Goal: Task Accomplishment & Management: Manage account settings

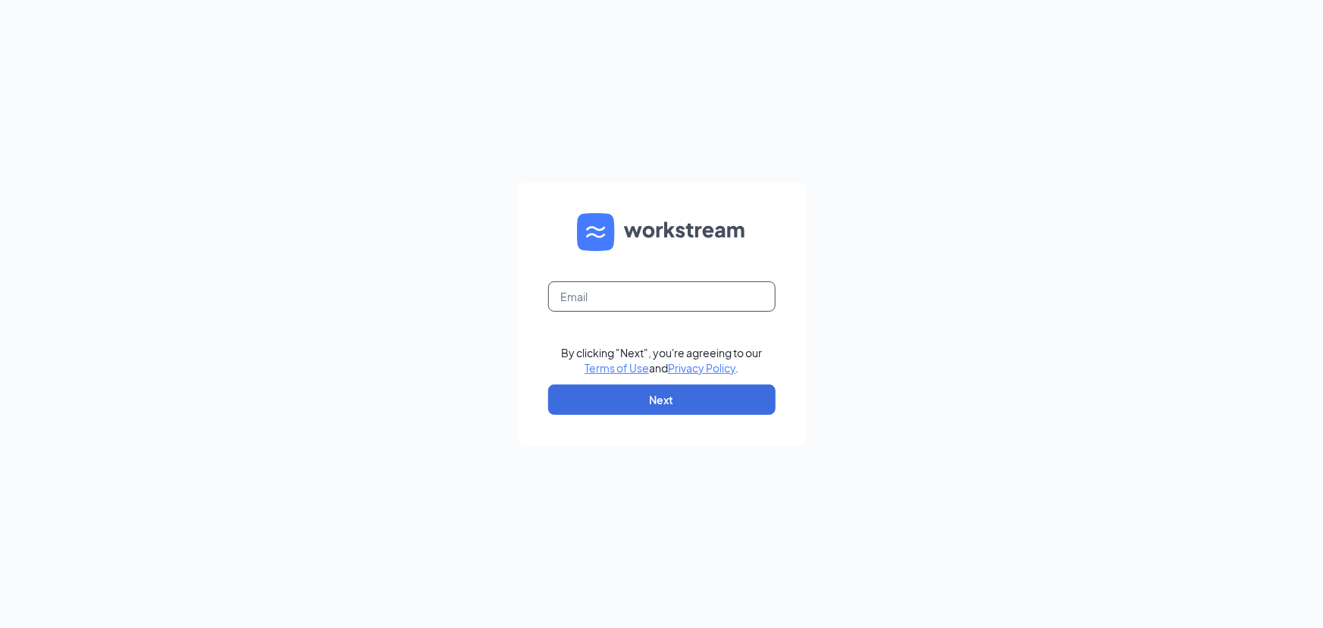
click at [618, 303] on input "text" at bounding box center [662, 296] width 228 height 30
type input "[EMAIL_ADDRESS][DOMAIN_NAME]"
click at [606, 399] on button "Next" at bounding box center [662, 399] width 228 height 30
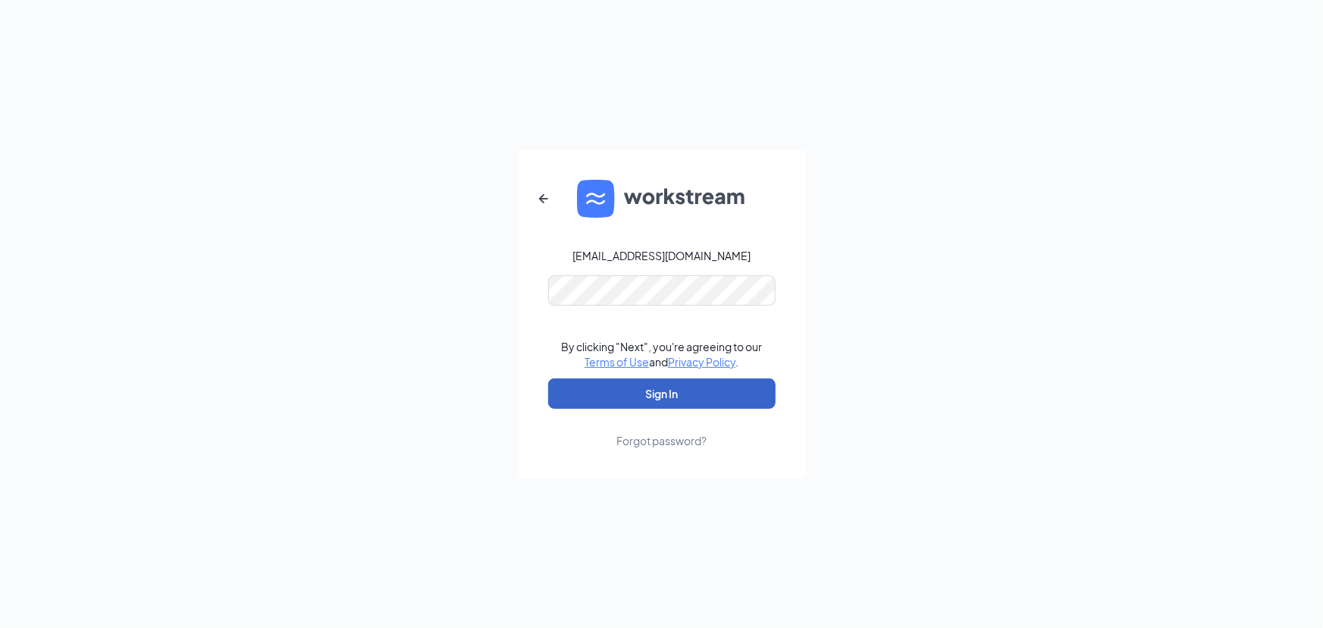
click at [606, 379] on button "Sign In" at bounding box center [662, 393] width 228 height 30
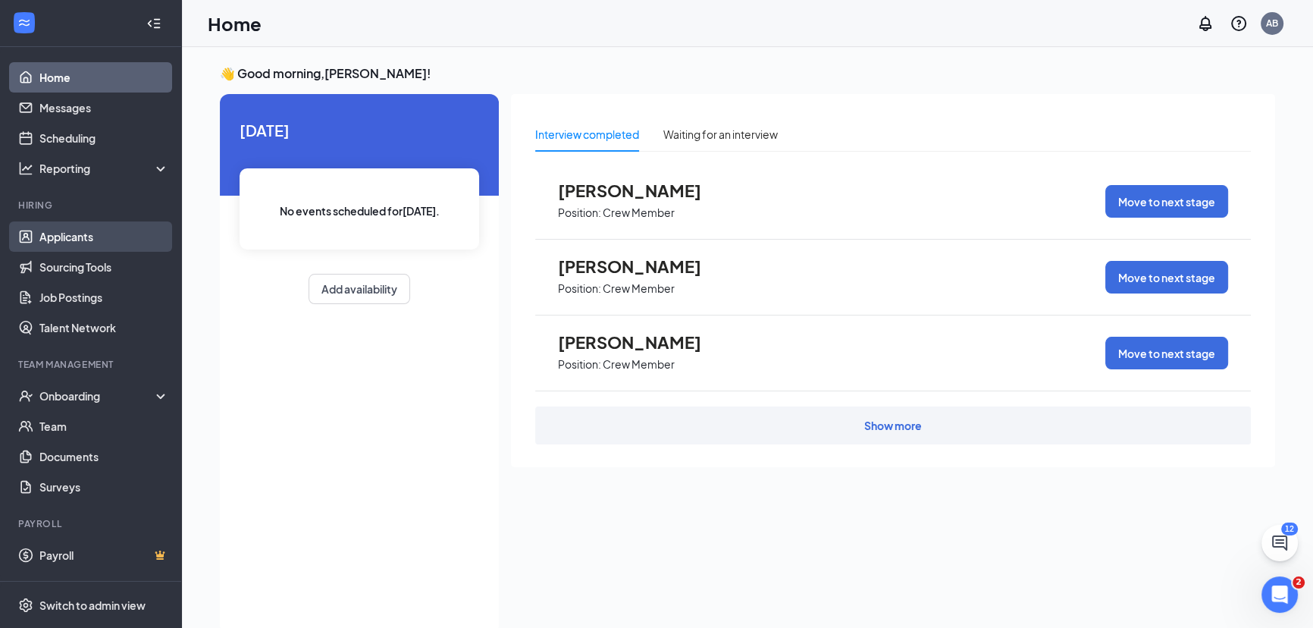
click at [46, 249] on link "Applicants" at bounding box center [104, 236] width 130 height 30
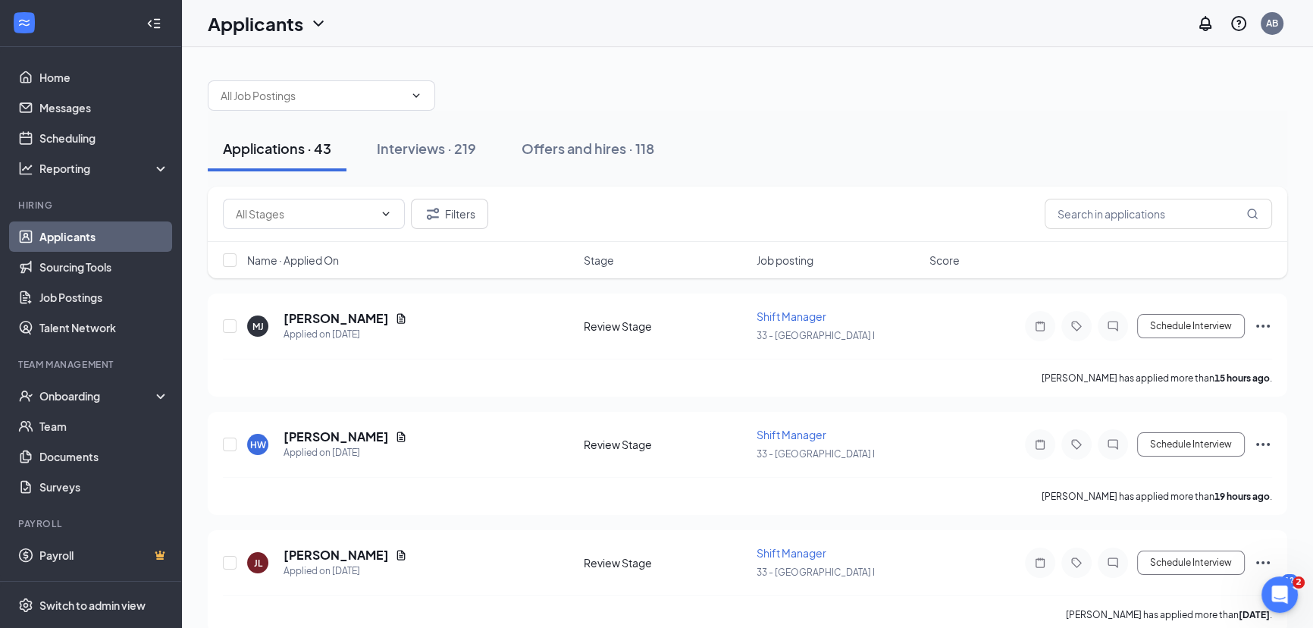
click at [436, 177] on div "Applications · 43 Interviews · 219 Offers and hires · 118" at bounding box center [748, 149] width 1080 height 76
click at [400, 137] on button "Interviews · 219" at bounding box center [427, 149] width 130 height 46
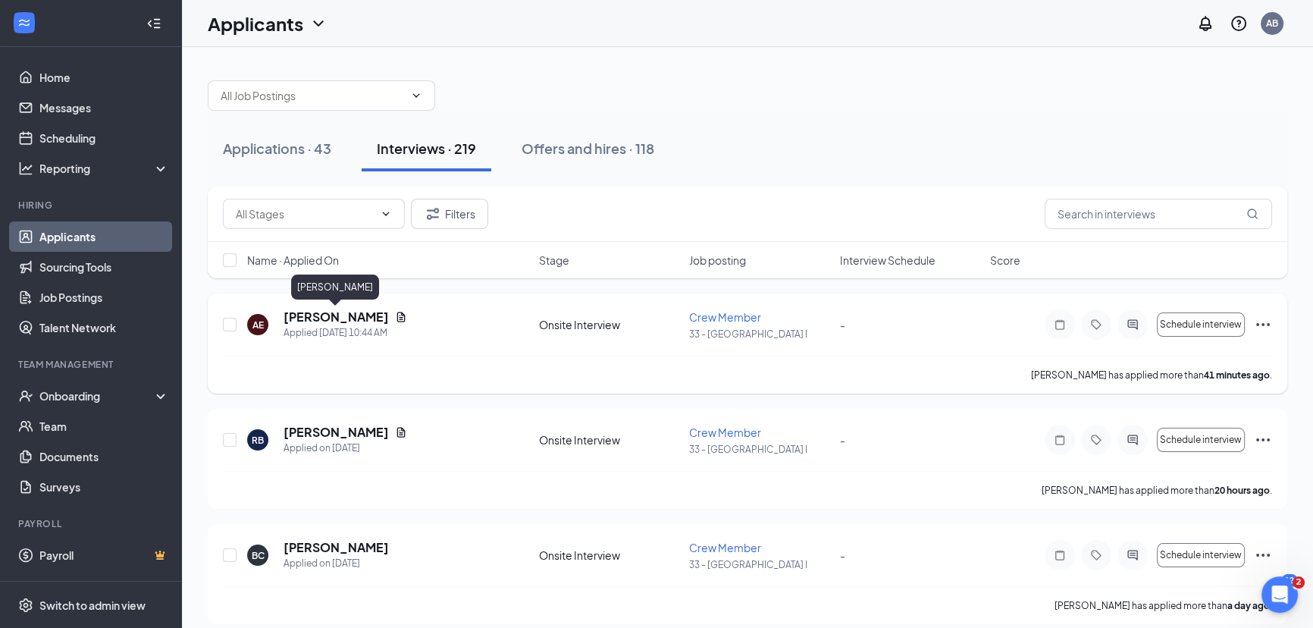
click at [354, 312] on h5 "[PERSON_NAME]" at bounding box center [336, 317] width 105 height 17
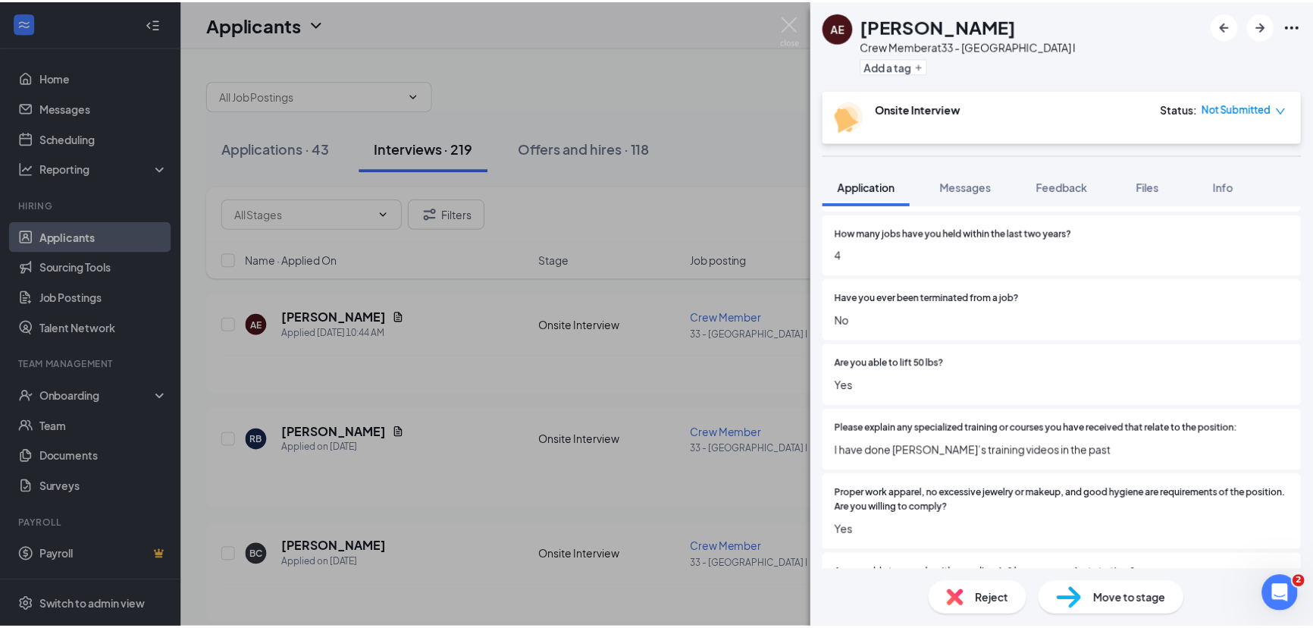
scroll to position [551, 0]
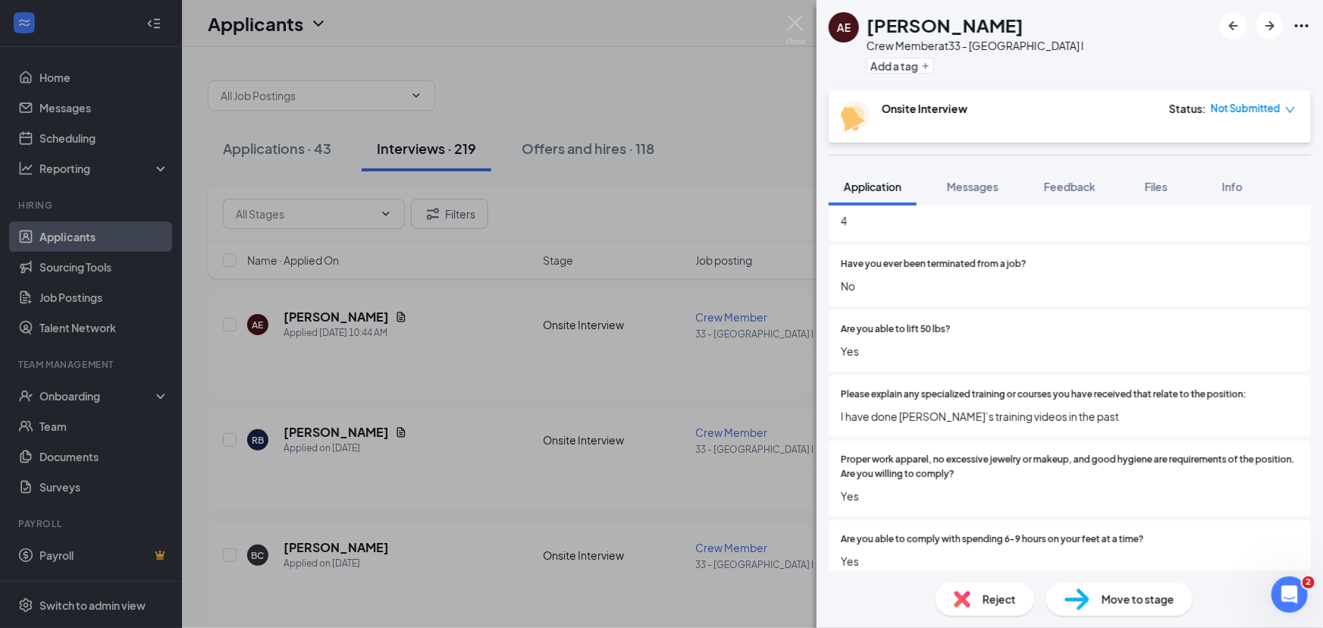
click at [570, 96] on div "AE [PERSON_NAME] Crew Member at 33 - Statesboro I Add a tag Onsite Interview St…" at bounding box center [661, 314] width 1323 height 628
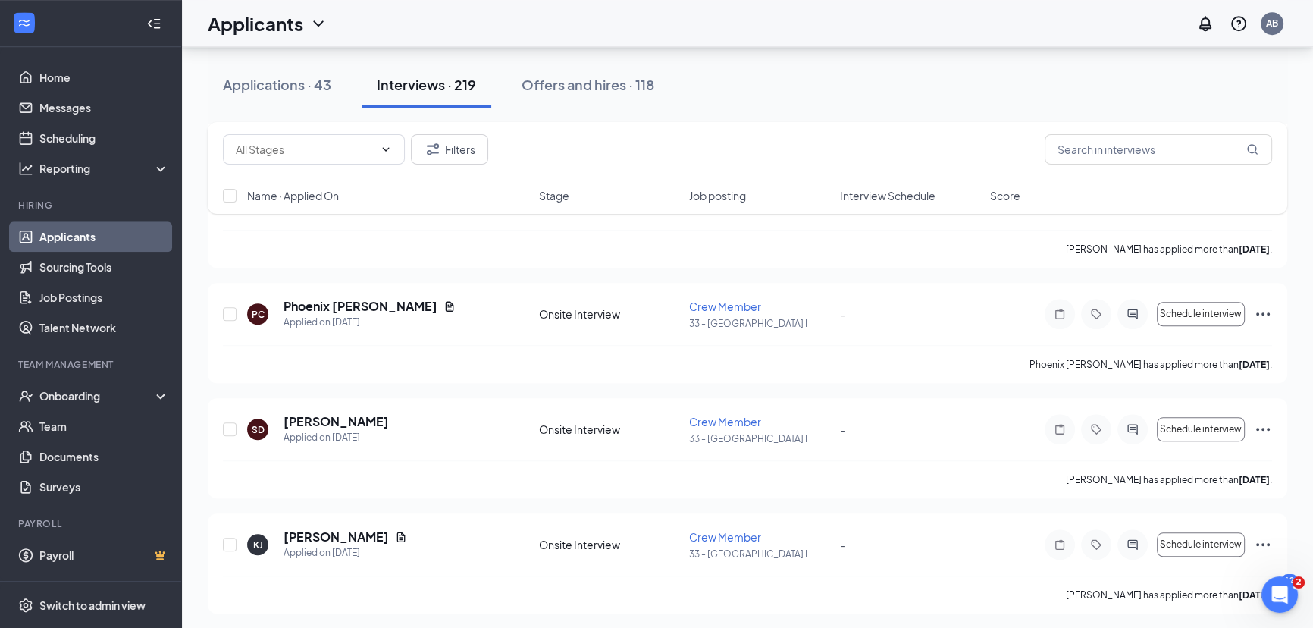
scroll to position [1861, 0]
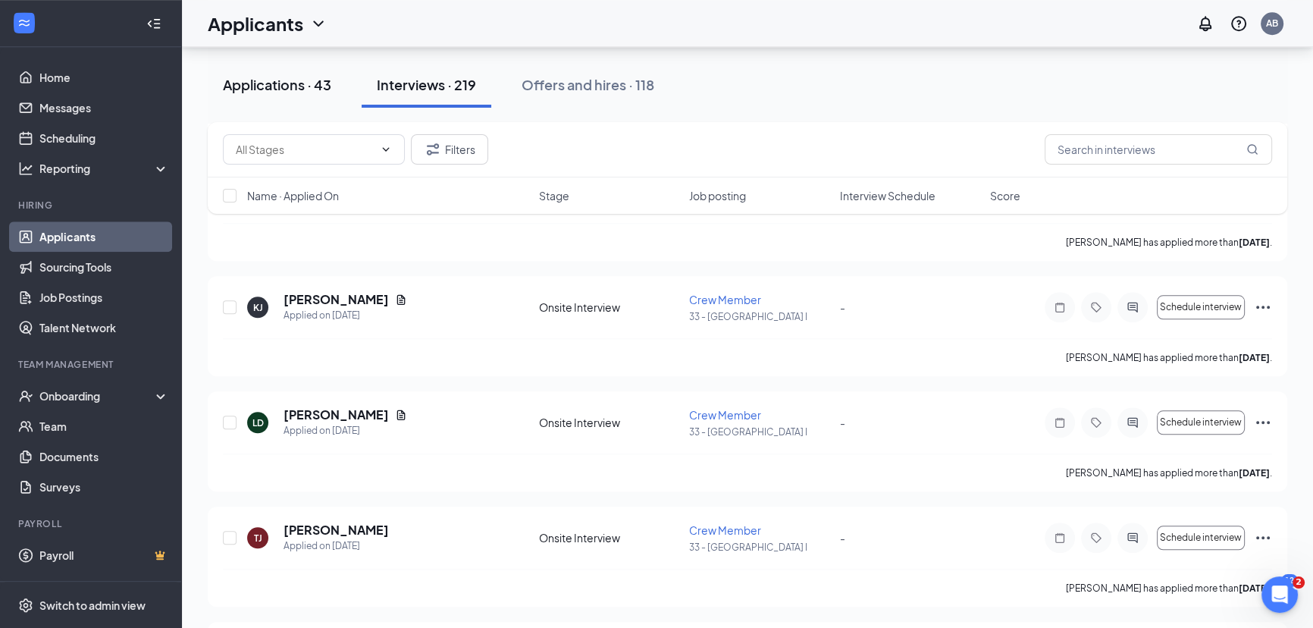
click at [262, 78] on div "Applications · 43" at bounding box center [277, 84] width 108 height 19
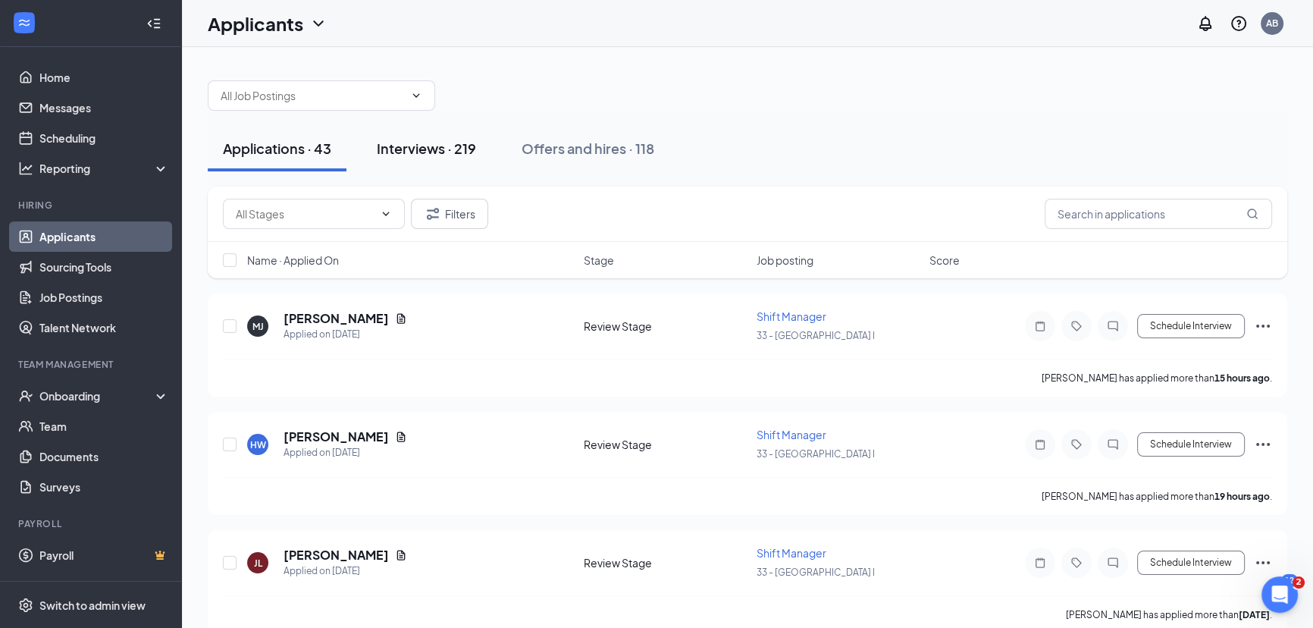
click at [428, 146] on div "Interviews · 219" at bounding box center [426, 148] width 99 height 19
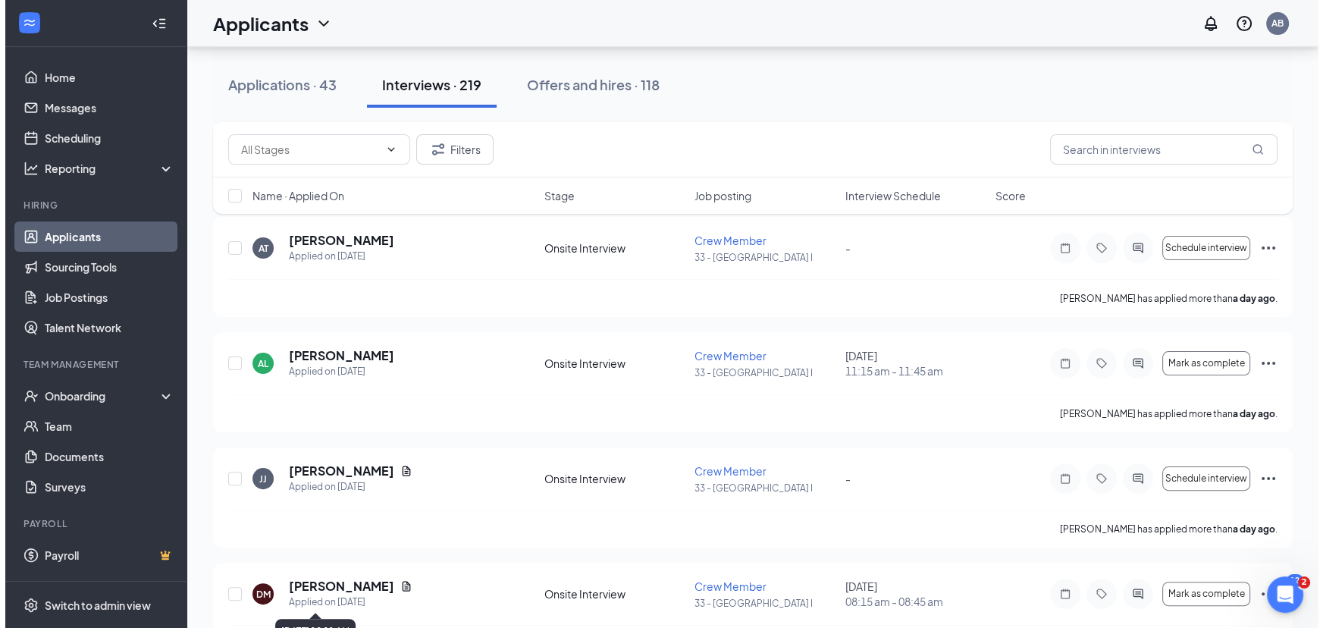
scroll to position [413, 0]
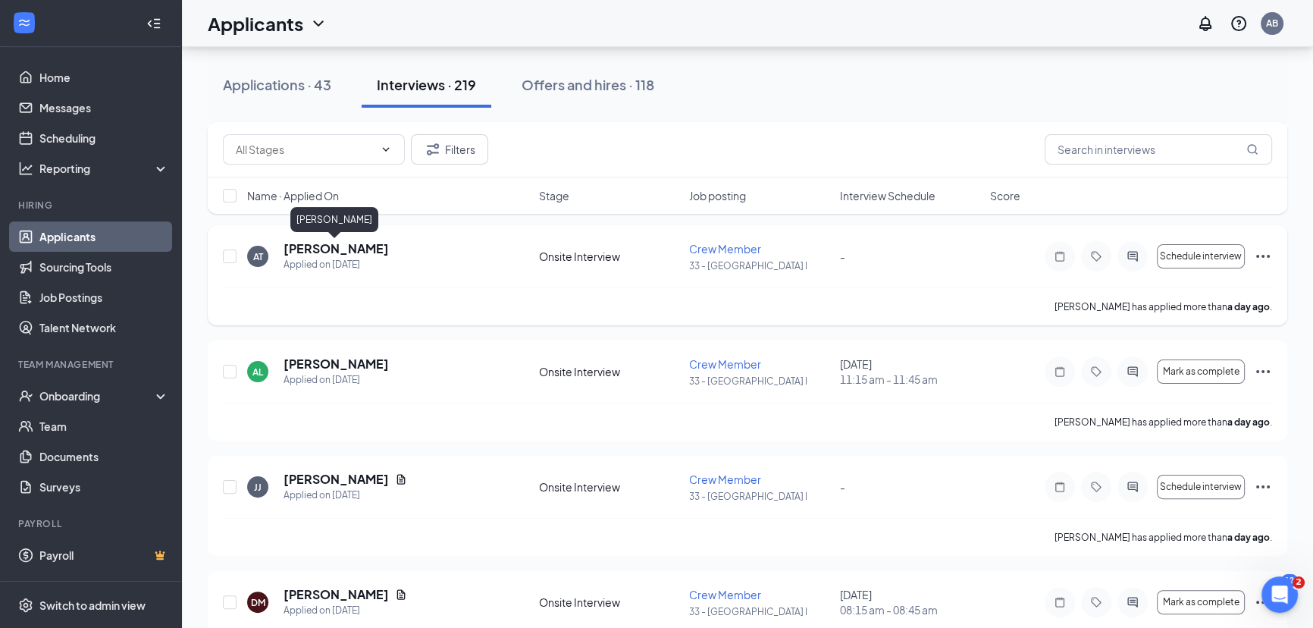
click at [323, 240] on h5 "[PERSON_NAME]" at bounding box center [336, 248] width 105 height 17
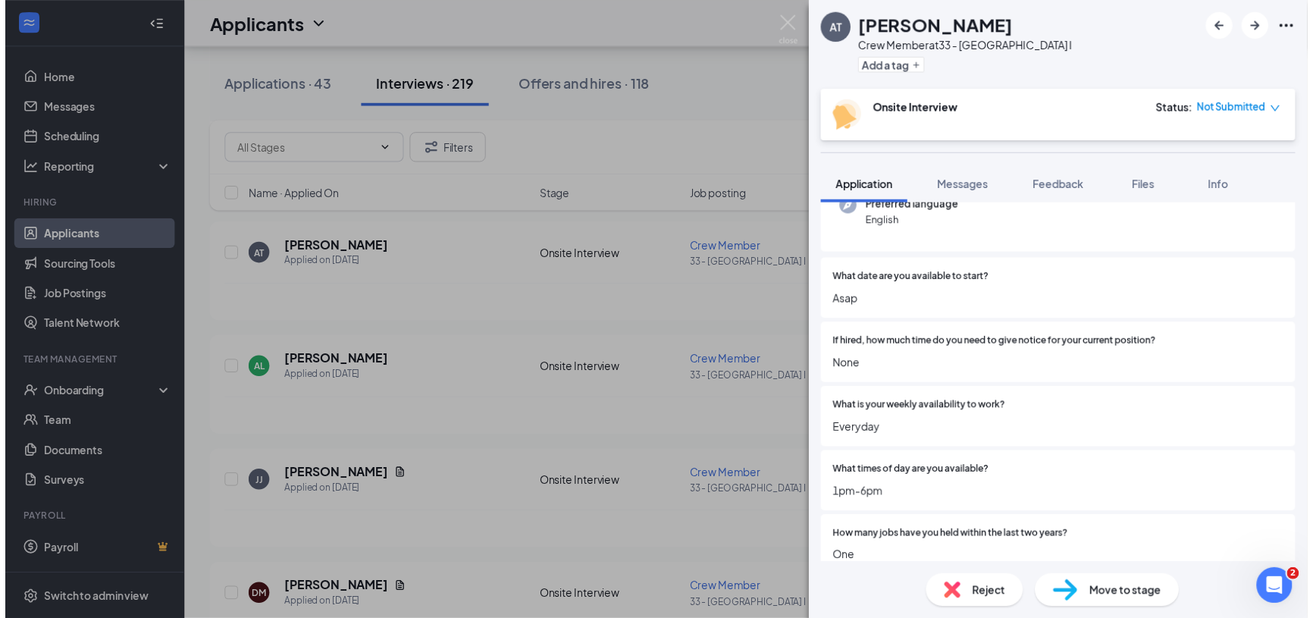
scroll to position [275, 0]
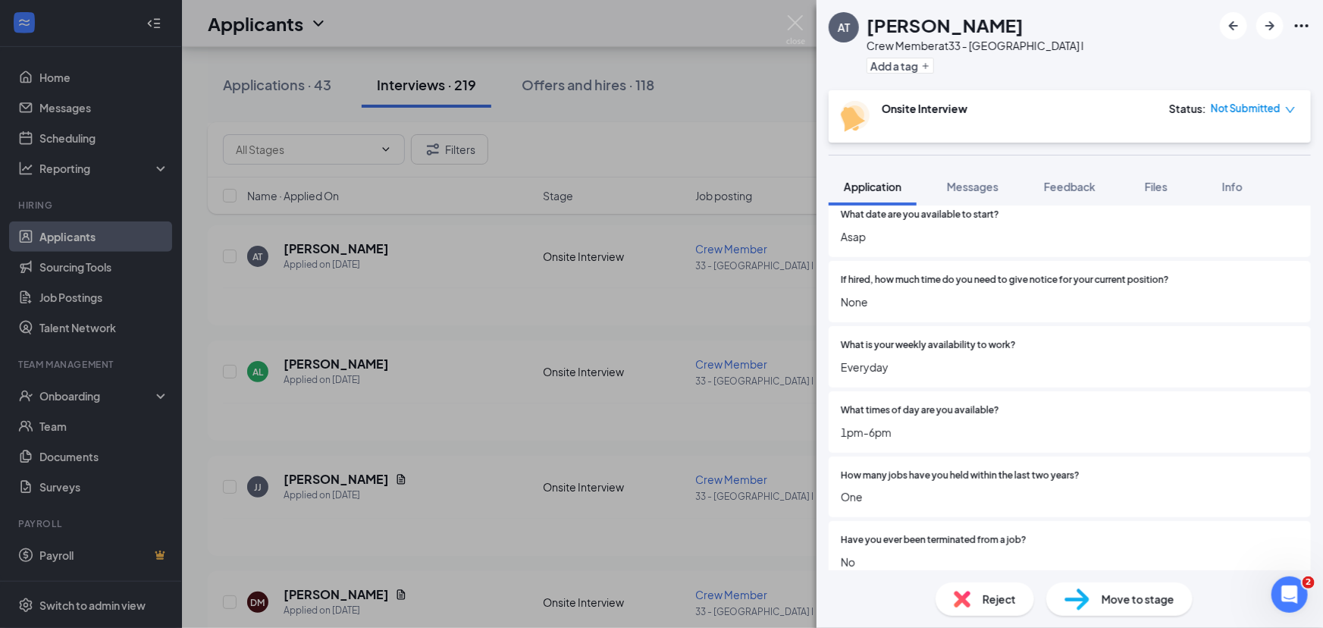
click at [521, 368] on div "AT [PERSON_NAME] Crew Member at 33 - Statesboro I Add a tag Onsite Interview St…" at bounding box center [661, 314] width 1323 height 628
